Goal: Task Accomplishment & Management: Complete application form

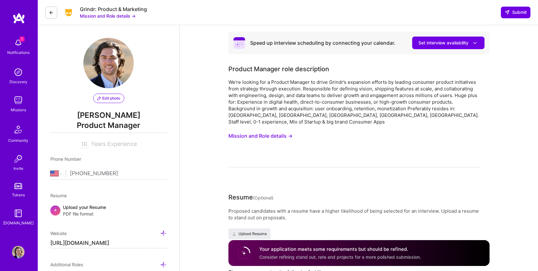
select select "US"
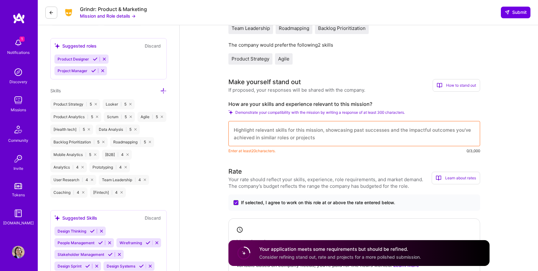
scroll to position [249, 0]
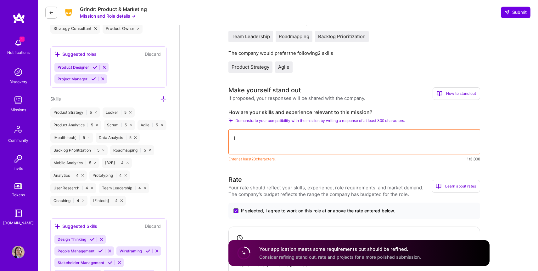
type textarea "I"
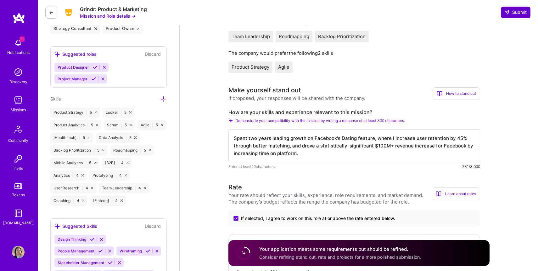
type textarea "Spent two years leading growth on Facebook's Dating feature, where I increase u…"
click at [520, 14] on span "Submit" at bounding box center [516, 12] width 22 height 6
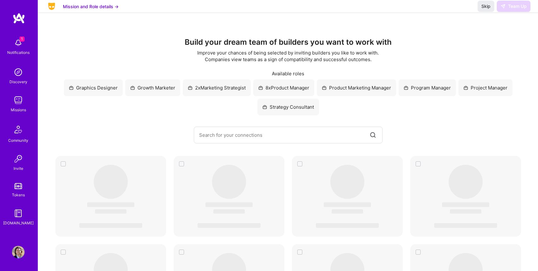
click at [86, 10] on button "Mission and Role details →" at bounding box center [91, 6] width 56 height 7
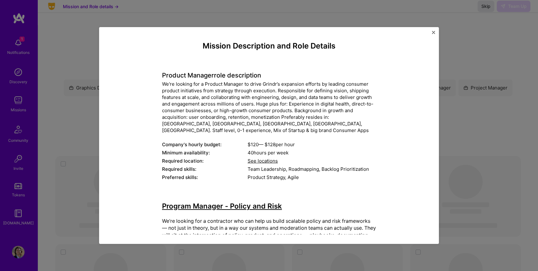
click at [435, 33] on img "Close" at bounding box center [433, 32] width 3 height 3
